Goal: Task Accomplishment & Management: Complete application form

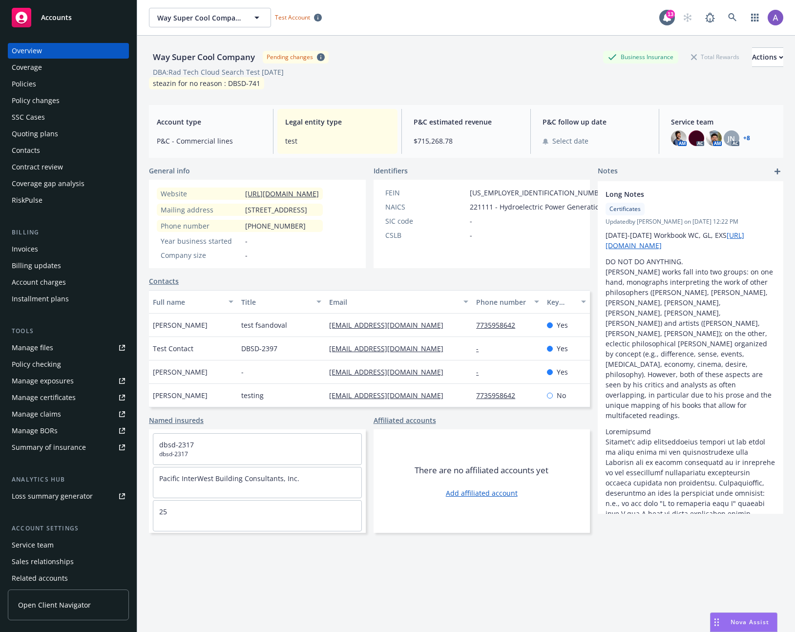
click at [42, 135] on div "Quoting plans" at bounding box center [35, 134] width 46 height 16
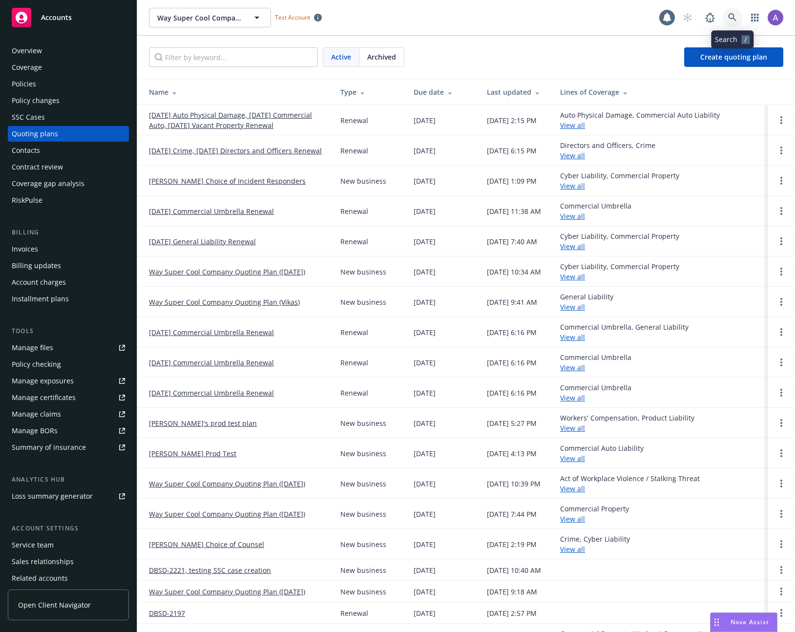
click at [729, 18] on icon at bounding box center [732, 17] width 8 height 8
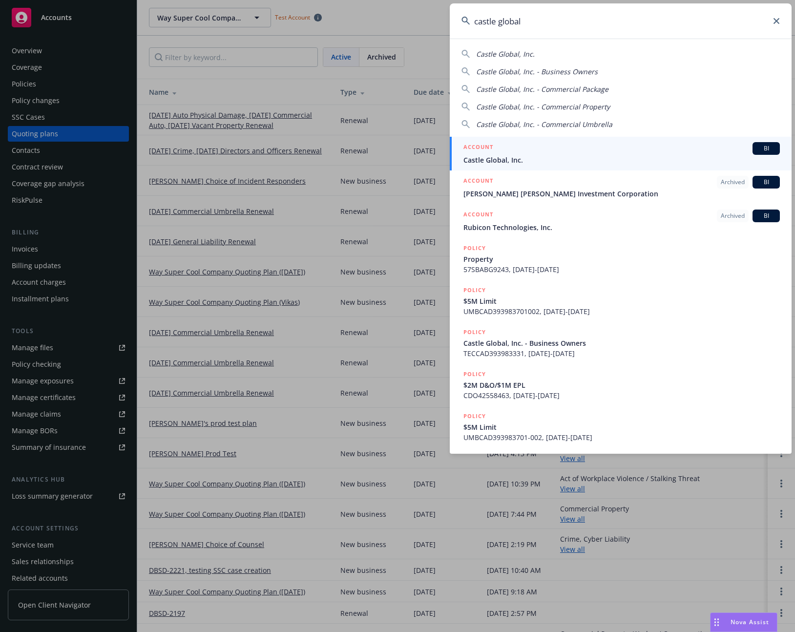
type input "castle global"
click at [545, 158] on span "Castle Global, Inc." at bounding box center [621, 160] width 316 height 10
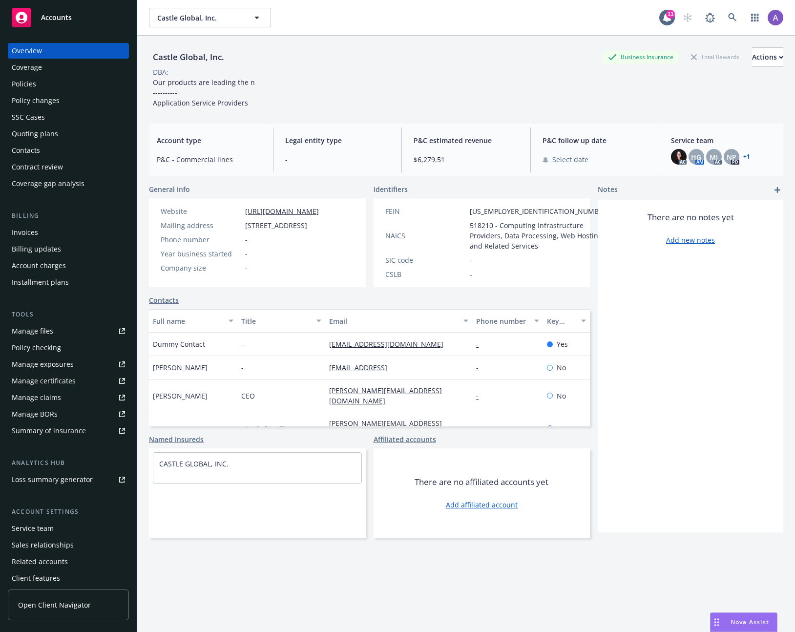
click at [31, 132] on div "Quoting plans" at bounding box center [35, 134] width 46 height 16
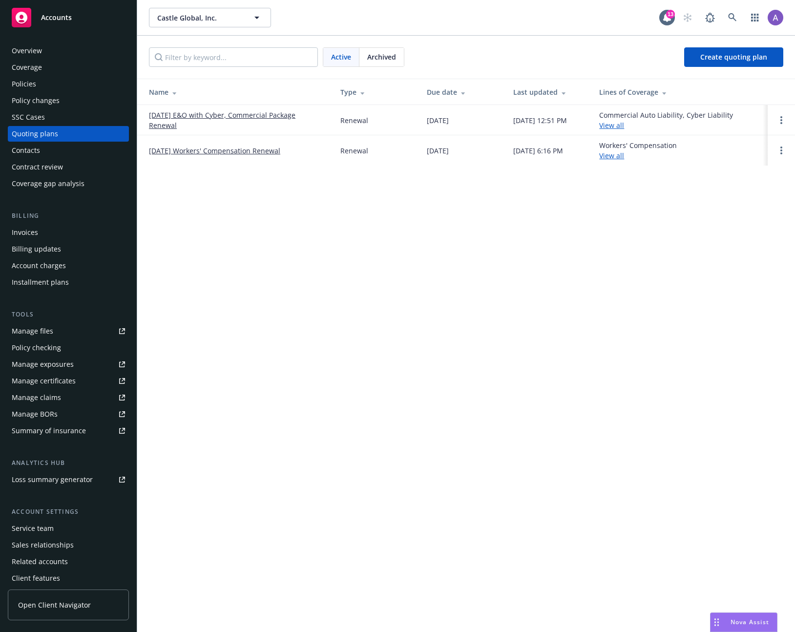
click at [625, 130] on td "Commercial Auto Liability, Cyber Liability View all" at bounding box center [679, 120] width 176 height 30
click at [248, 117] on link "[DATE] E&O with Cyber, Commercial Package Renewal" at bounding box center [237, 120] width 176 height 21
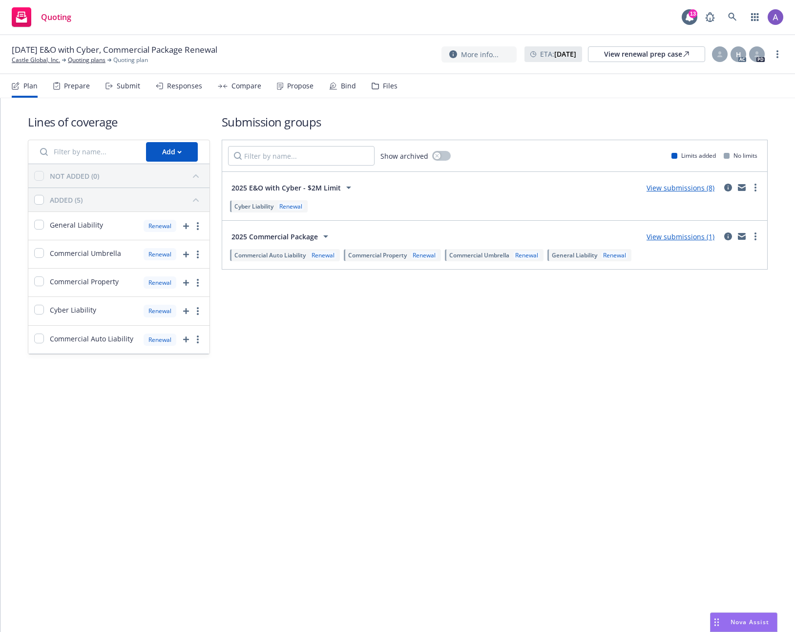
click at [180, 90] on div "Responses" at bounding box center [184, 86] width 35 height 8
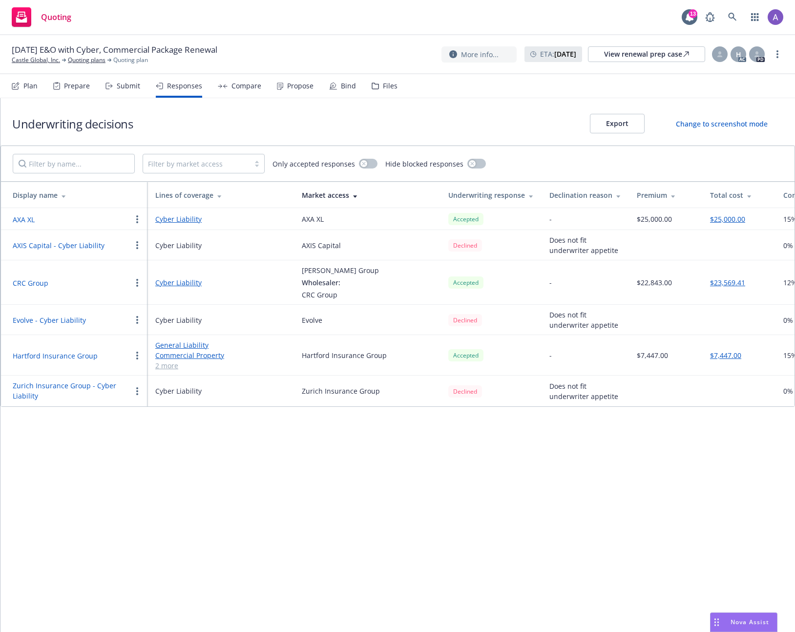
click at [124, 88] on div "Submit" at bounding box center [128, 86] width 23 height 8
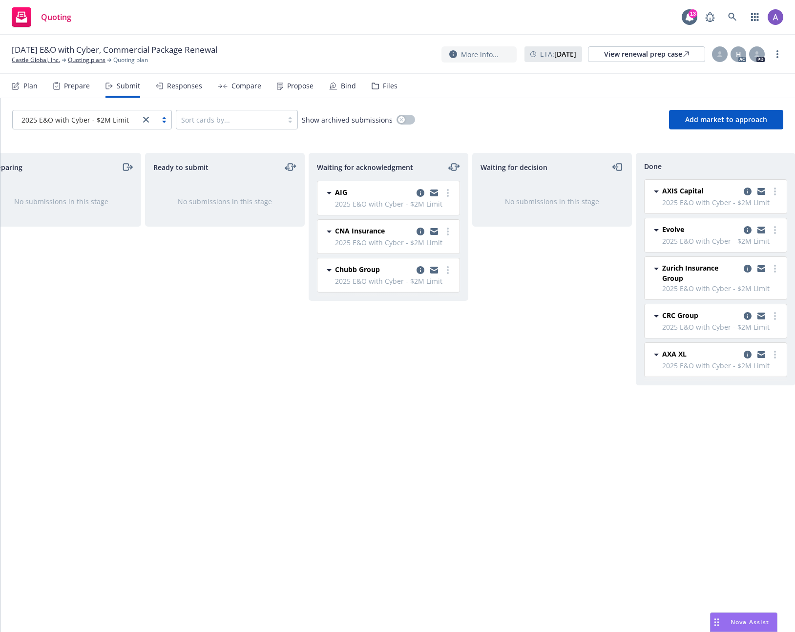
scroll to position [0, 43]
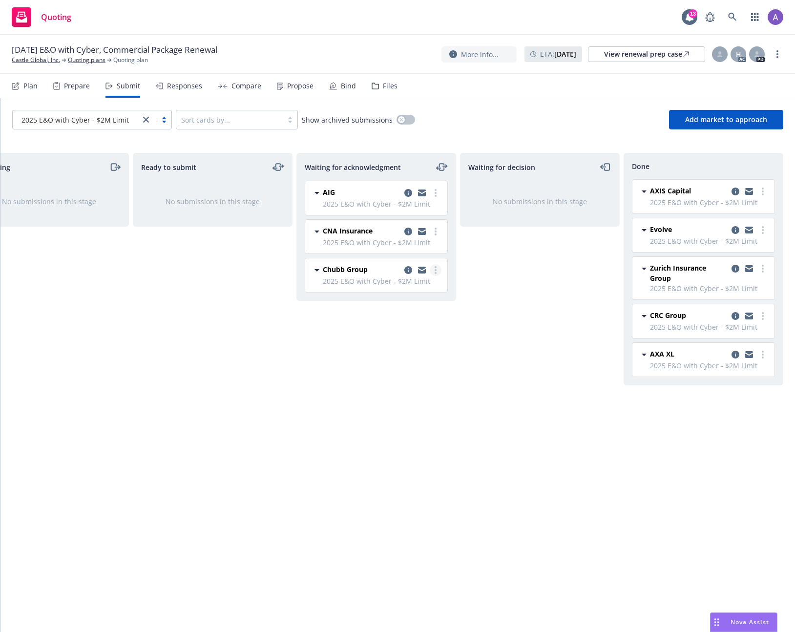
click at [434, 268] on icon "more" at bounding box center [435, 270] width 2 height 8
click at [409, 368] on span "Add declined decision" at bounding box center [391, 367] width 96 height 9
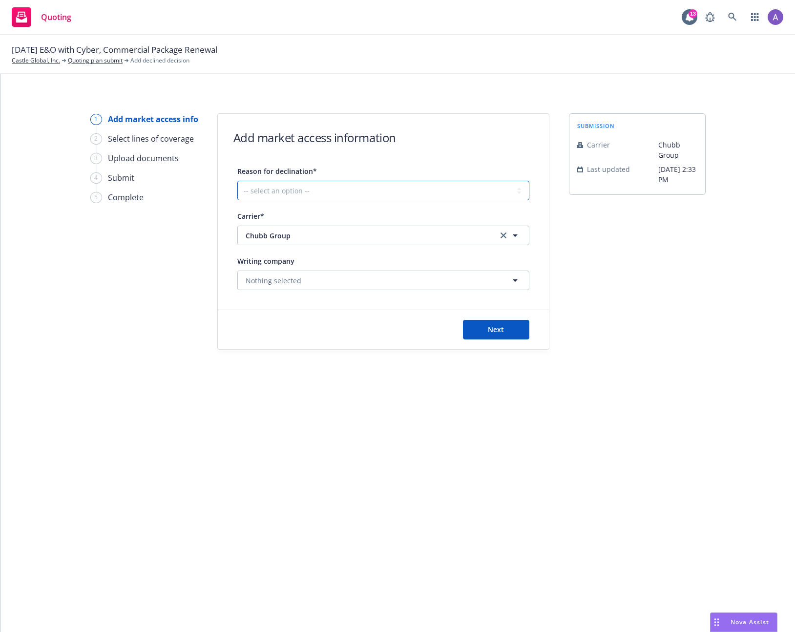
click at [301, 191] on select "-- select an option -- Cannot compete with other markets Carrier non-renewed Ca…" at bounding box center [383, 191] width 292 height 20
select select "DOES_NOT_FIT_UNDERWRITER_APPETITE"
click at [237, 181] on select "-- select an option -- Cannot compete with other markets Carrier non-renewed Ca…" at bounding box center [383, 191] width 292 height 20
click at [483, 326] on button "Next" at bounding box center [496, 330] width 66 height 20
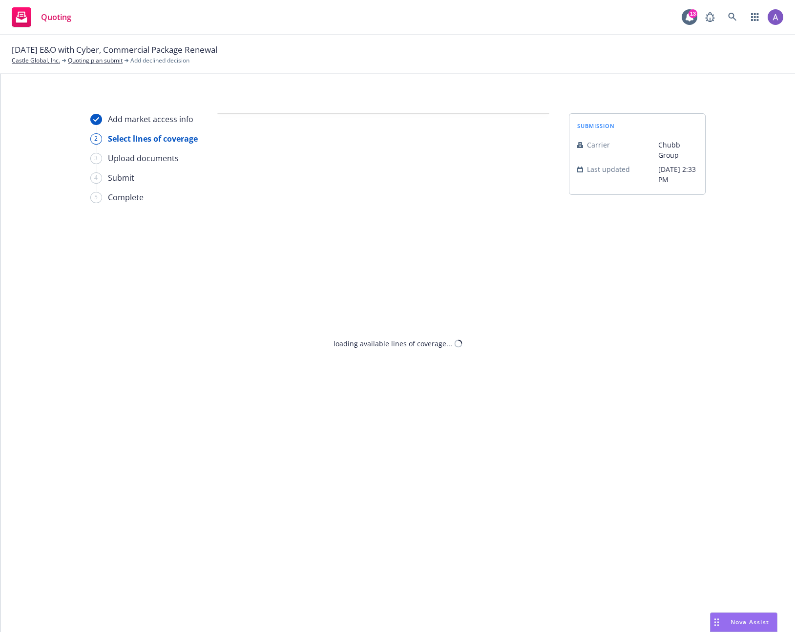
select select "DOES_NOT_FIT_UNDERWRITER_APPETITE"
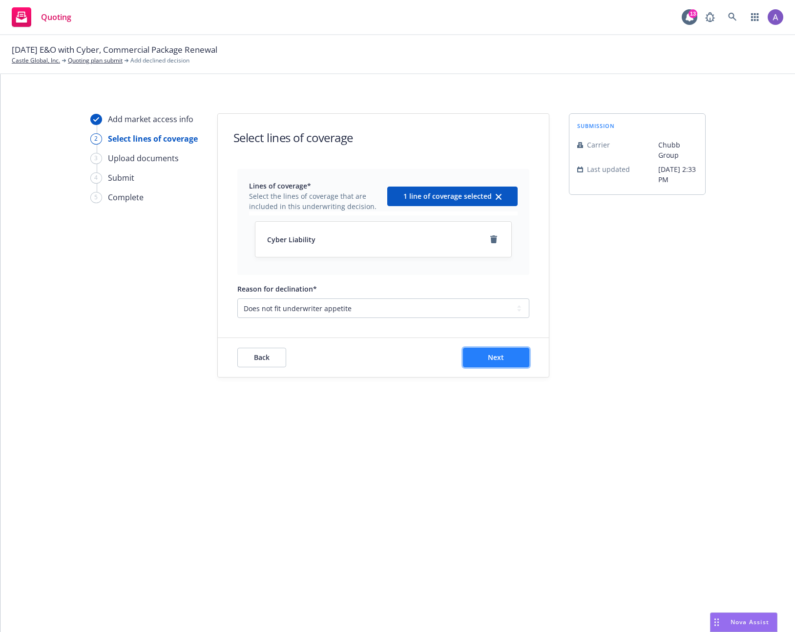
click at [489, 358] on span "Next" at bounding box center [496, 356] width 16 height 9
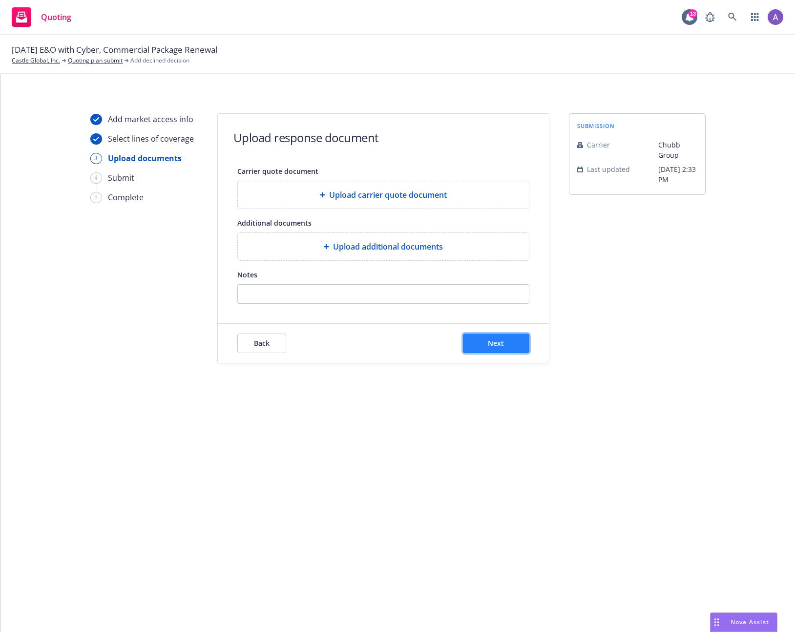
click at [488, 339] on span "Next" at bounding box center [496, 342] width 16 height 9
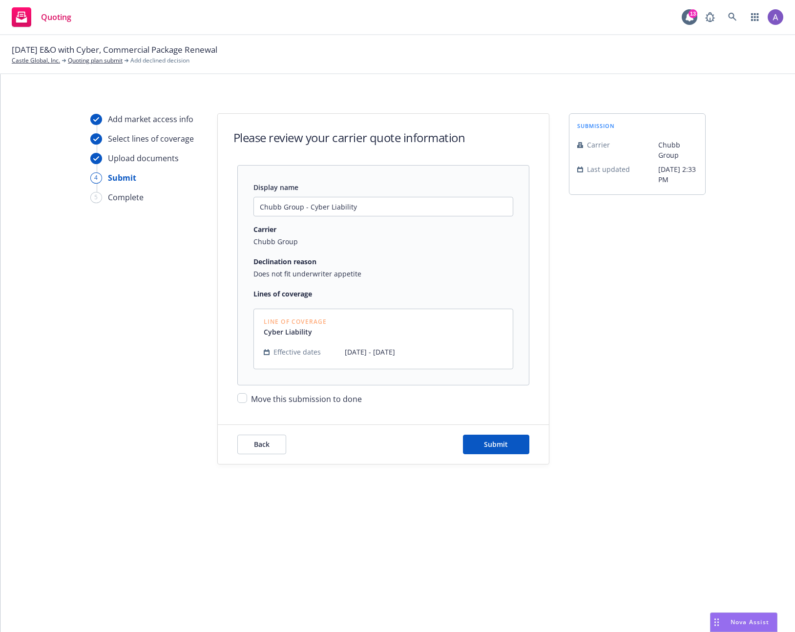
click at [284, 401] on span "Move this submission to done" at bounding box center [306, 398] width 111 height 11
click at [247, 401] on input "Move this submission to done" at bounding box center [242, 398] width 10 height 10
checkbox input "true"
click at [487, 439] on span "Submit" at bounding box center [496, 443] width 24 height 9
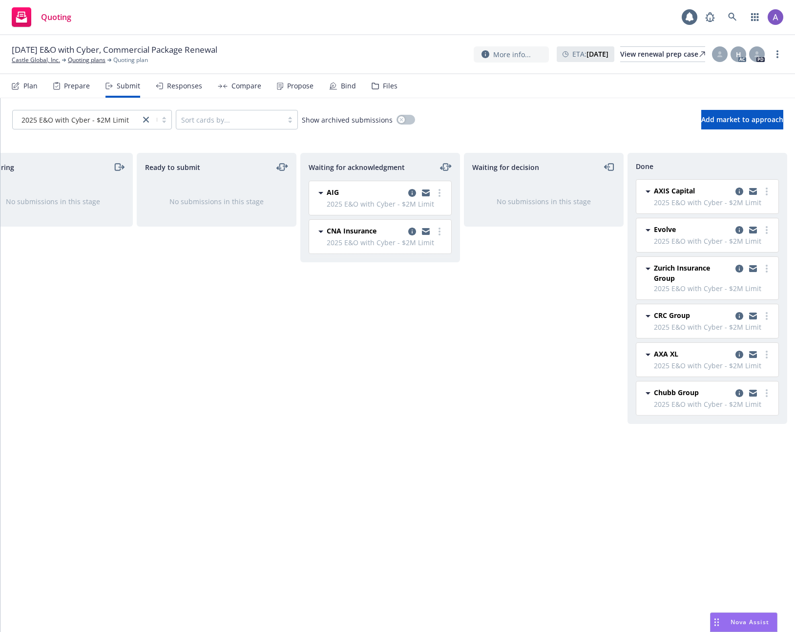
scroll to position [0, 43]
click at [172, 95] on div "Responses" at bounding box center [179, 85] width 46 height 23
